Goal: Task Accomplishment & Management: Complete application form

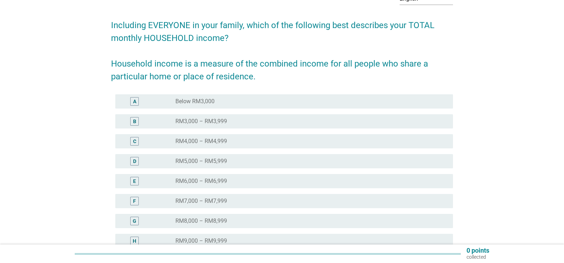
scroll to position [71, 0]
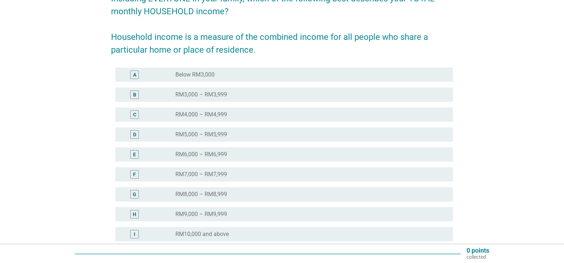
click at [133, 135] on div "D" at bounding box center [134, 134] width 3 height 7
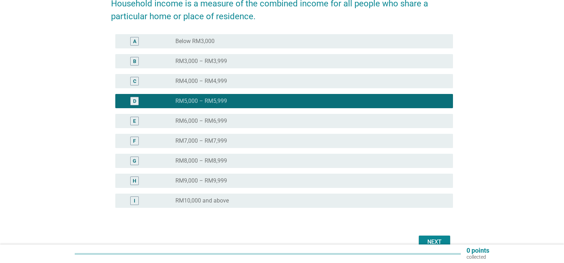
scroll to position [143, 0]
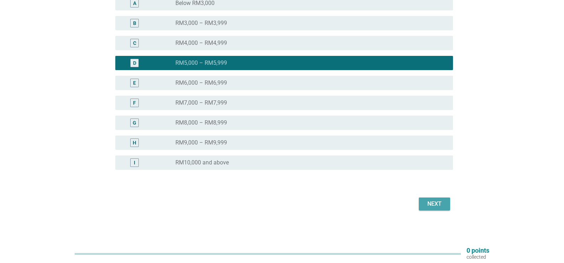
click at [441, 206] on div "Next" at bounding box center [434, 204] width 20 height 9
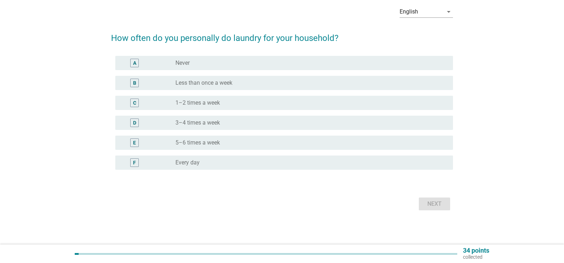
scroll to position [0, 0]
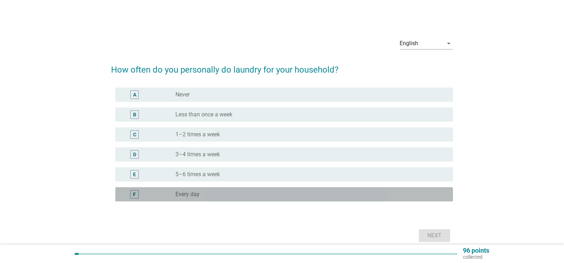
click at [210, 192] on div "radio_button_unchecked Every day" at bounding box center [308, 194] width 266 height 7
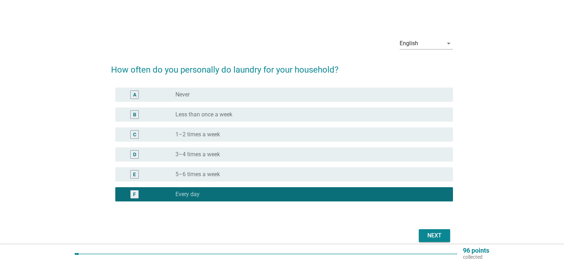
click at [422, 234] on button "Next" at bounding box center [434, 235] width 31 height 13
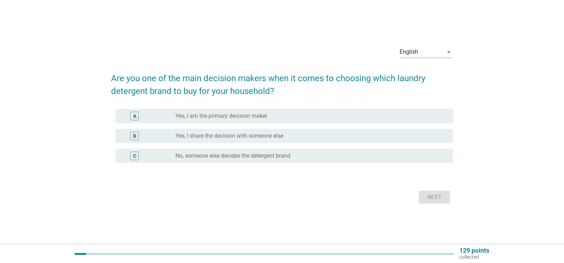
scroll to position [19, 0]
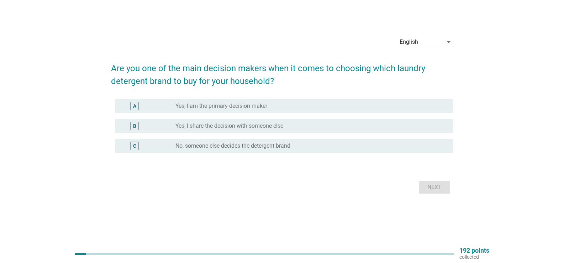
click at [168, 109] on div "A" at bounding box center [148, 106] width 54 height 9
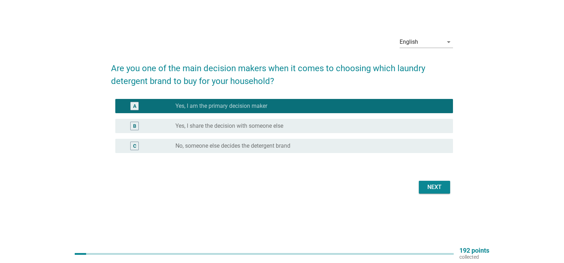
click at [150, 123] on div "B" at bounding box center [148, 126] width 54 height 9
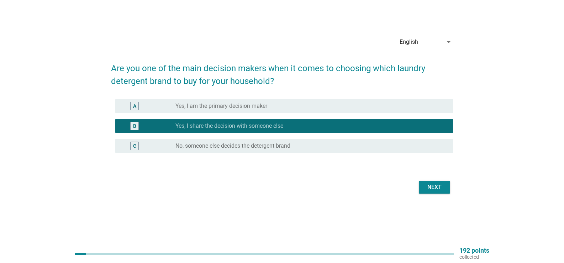
click at [433, 189] on div "Next" at bounding box center [434, 187] width 20 height 9
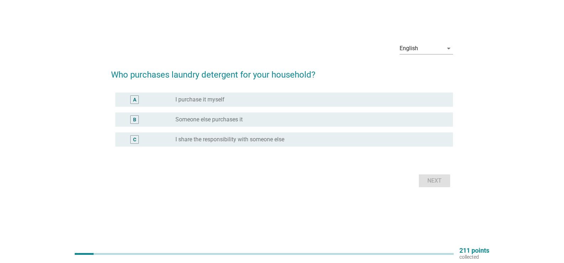
scroll to position [0, 0]
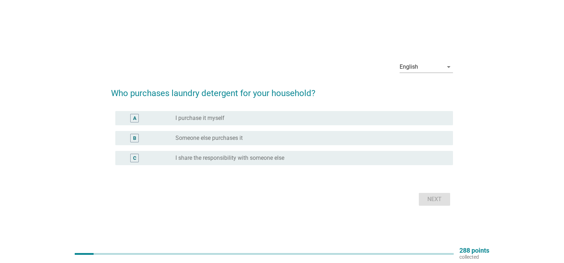
click at [197, 120] on label "I purchase it myself" at bounding box center [199, 118] width 49 height 7
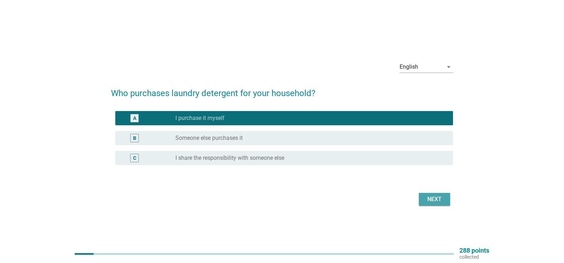
click at [429, 201] on div "Next" at bounding box center [434, 199] width 20 height 9
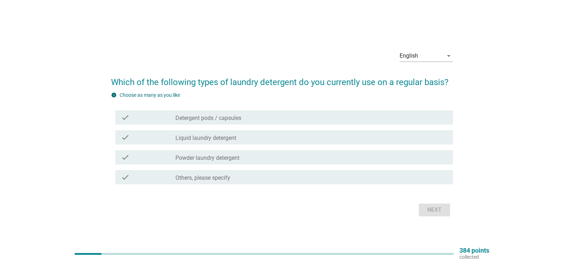
click at [265, 141] on div "check_box_outline_blank Liquid laundry detergent" at bounding box center [311, 137] width 272 height 9
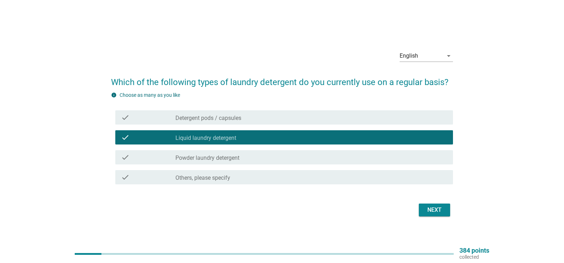
click at [425, 206] on div "Next" at bounding box center [434, 210] width 20 height 9
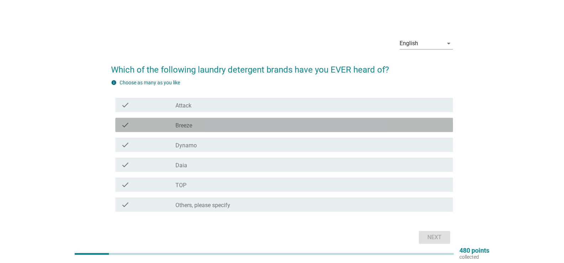
click at [231, 127] on div "check_box_outline_blank Breeze" at bounding box center [311, 125] width 272 height 9
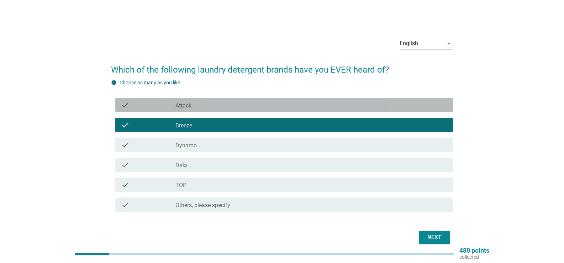
click at [233, 107] on div "check_box_outline_blank Attack" at bounding box center [311, 105] width 272 height 9
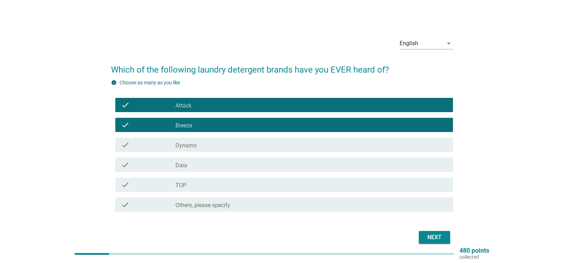
click at [226, 146] on div "check_box_outline_blank Dynamo" at bounding box center [311, 145] width 272 height 9
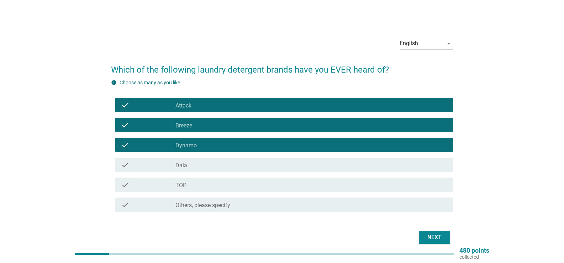
click at [224, 163] on div "check_box_outline_blank Daia" at bounding box center [311, 164] width 272 height 9
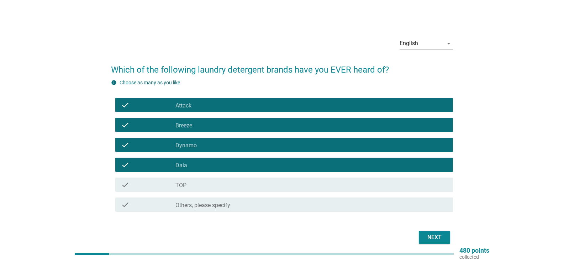
click at [225, 184] on div "check_box_outline_blank TOP" at bounding box center [311, 184] width 272 height 9
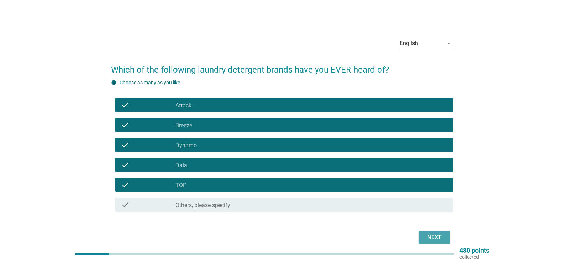
click at [426, 234] on div "Next" at bounding box center [434, 237] width 20 height 9
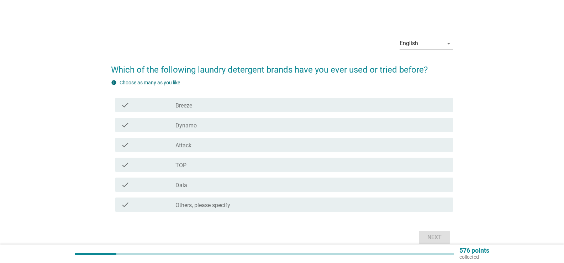
click at [213, 127] on div "check_box_outline_blank Dynamo" at bounding box center [311, 125] width 272 height 9
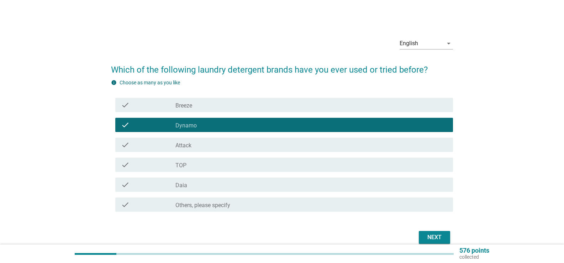
click at [220, 168] on div "check_box_outline_blank TOP" at bounding box center [311, 164] width 272 height 9
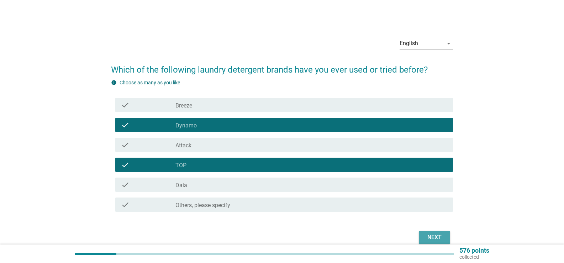
click at [422, 233] on button "Next" at bounding box center [434, 237] width 31 height 13
